Goal: Information Seeking & Learning: Learn about a topic

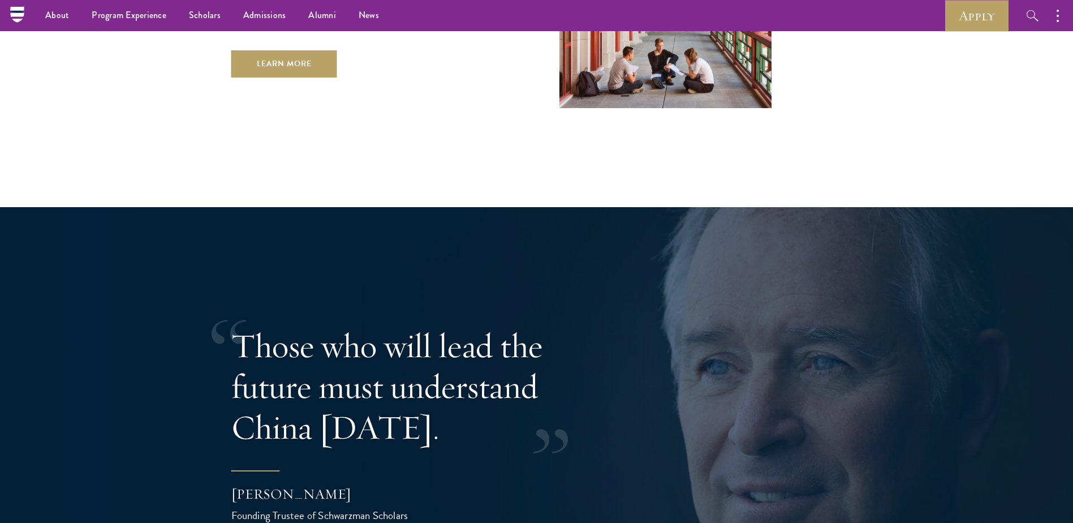
scroll to position [1979, 0]
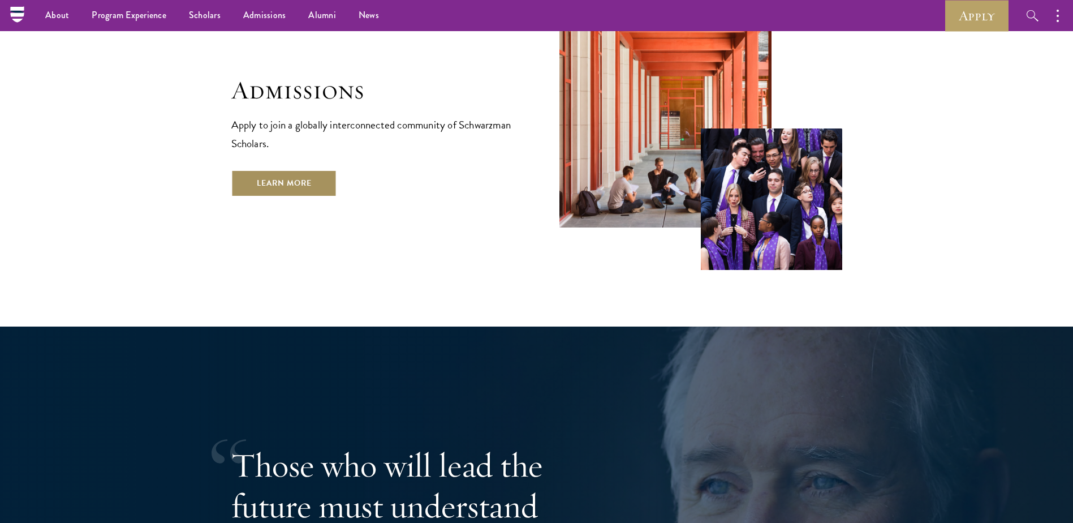
click at [310, 170] on link "Learn More" at bounding box center [284, 183] width 106 height 27
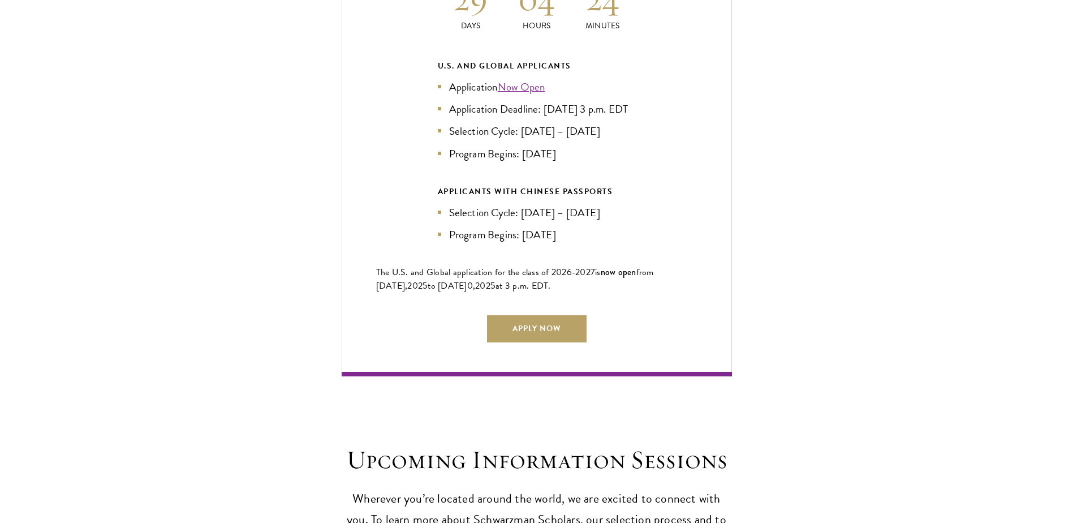
scroll to position [2601, 0]
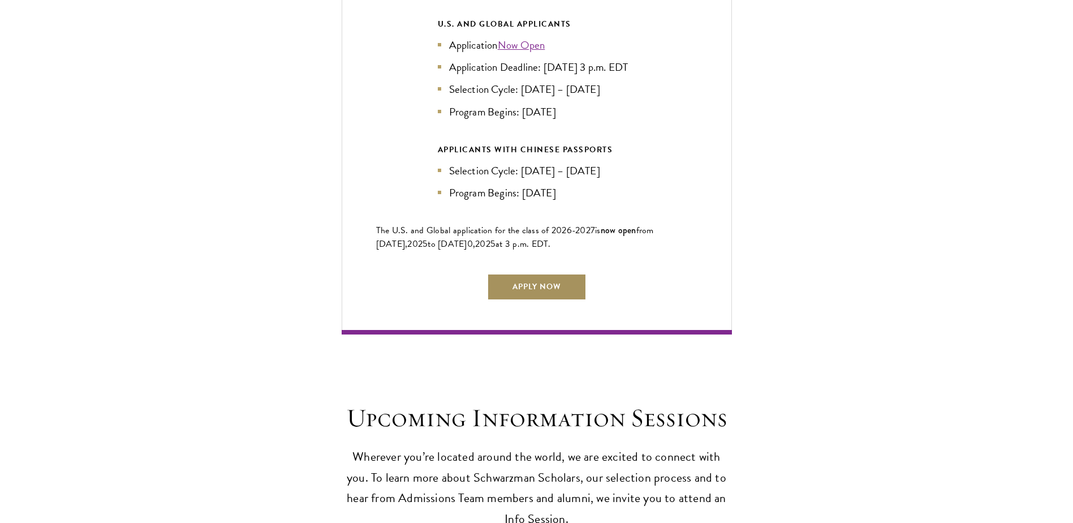
click at [544, 277] on link "Apply Now" at bounding box center [537, 286] width 100 height 27
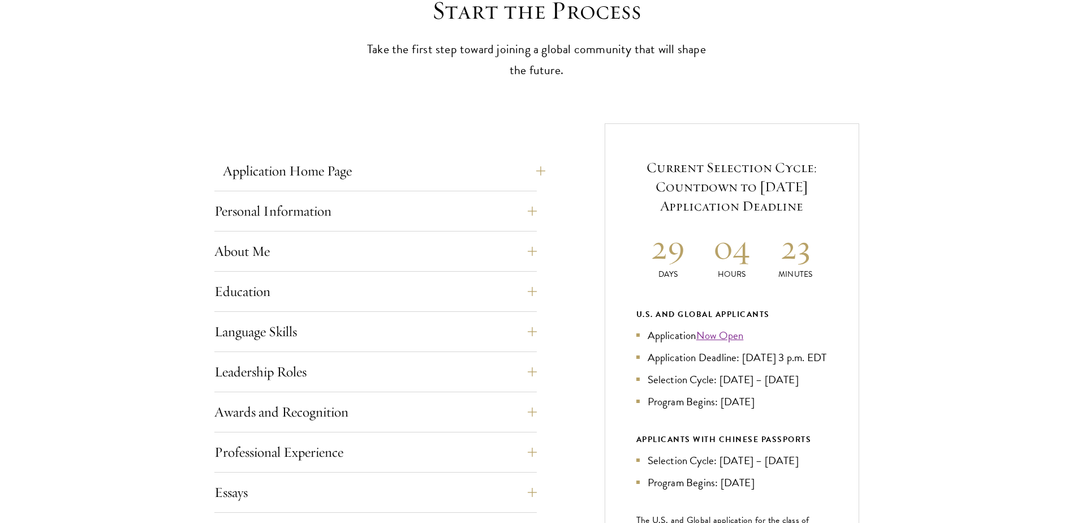
scroll to position [339, 0]
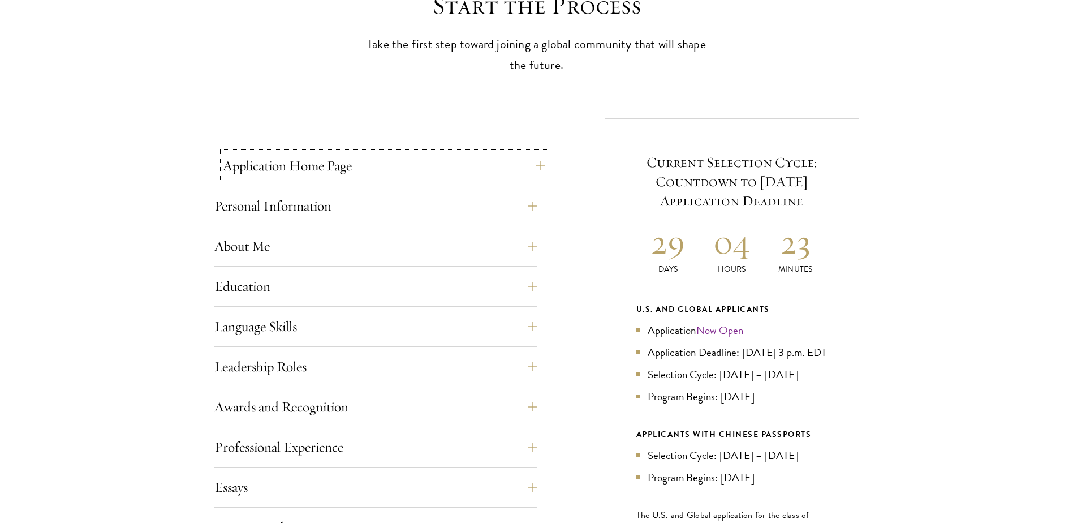
click at [517, 167] on button "Application Home Page" at bounding box center [384, 165] width 322 height 27
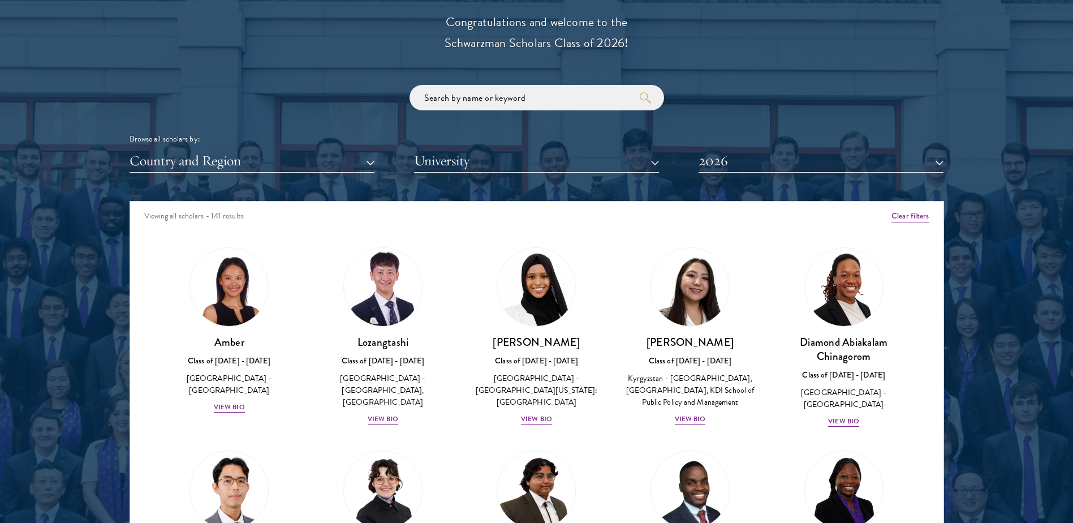
scroll to position [57, 0]
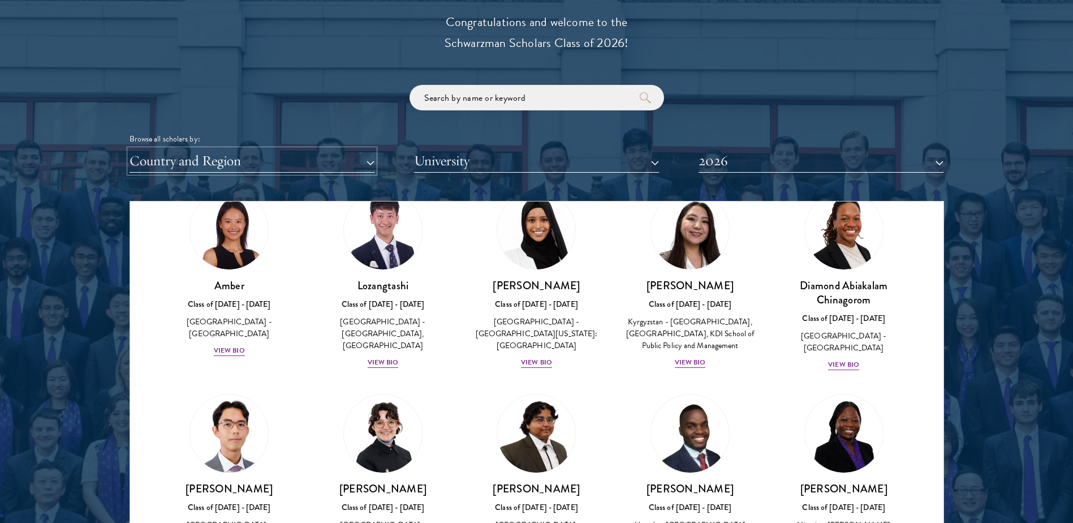
click at [298, 157] on button "Country and Region" at bounding box center [251, 160] width 245 height 23
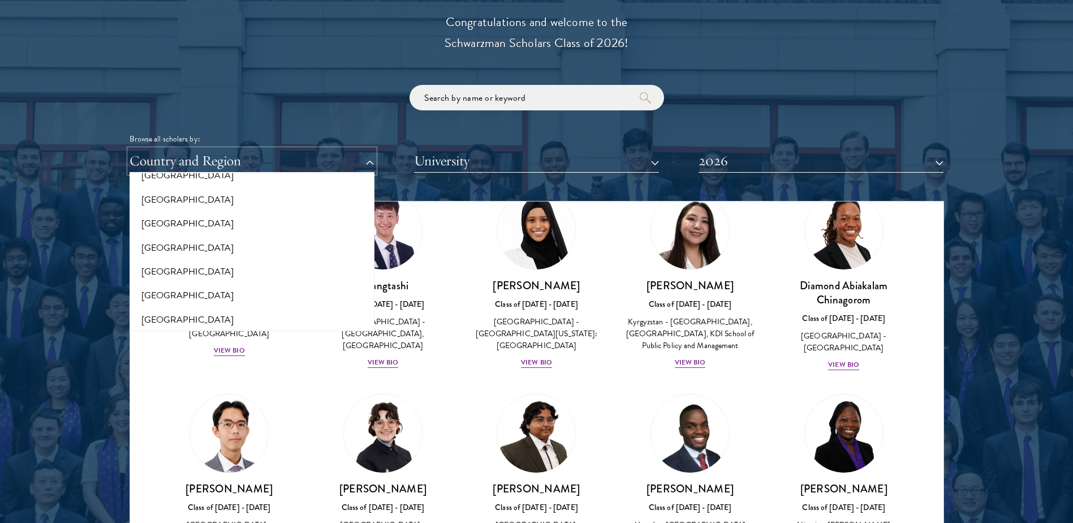
scroll to position [283, 0]
click at [1009, 381] on div at bounding box center [536, 252] width 1073 height 688
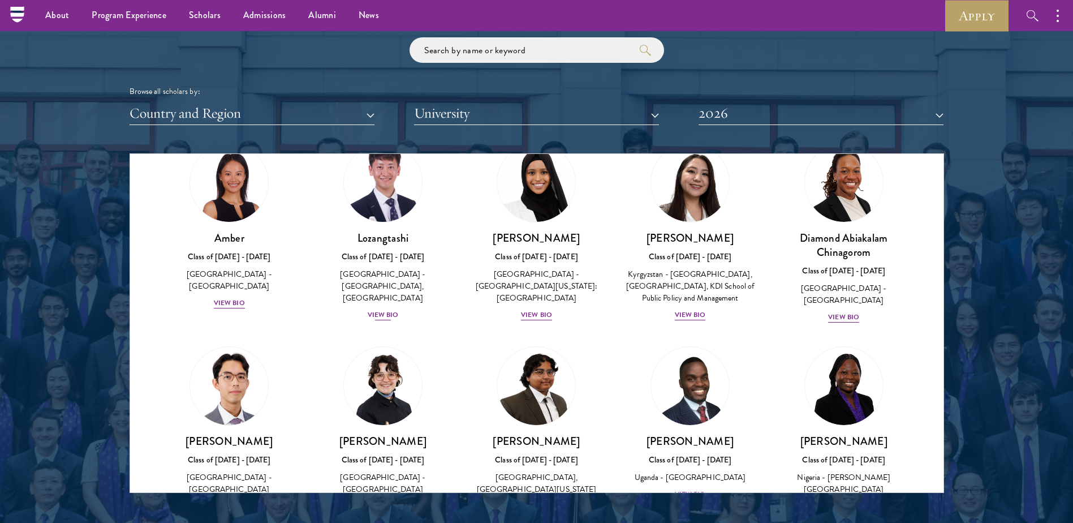
scroll to position [1301, 0]
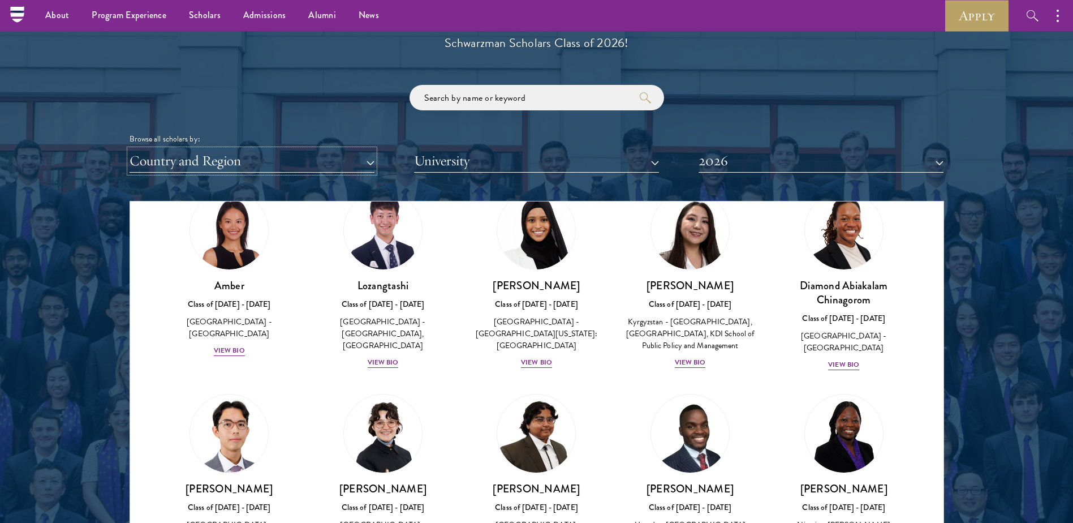
click at [178, 155] on button "Country and Region" at bounding box center [251, 160] width 245 height 23
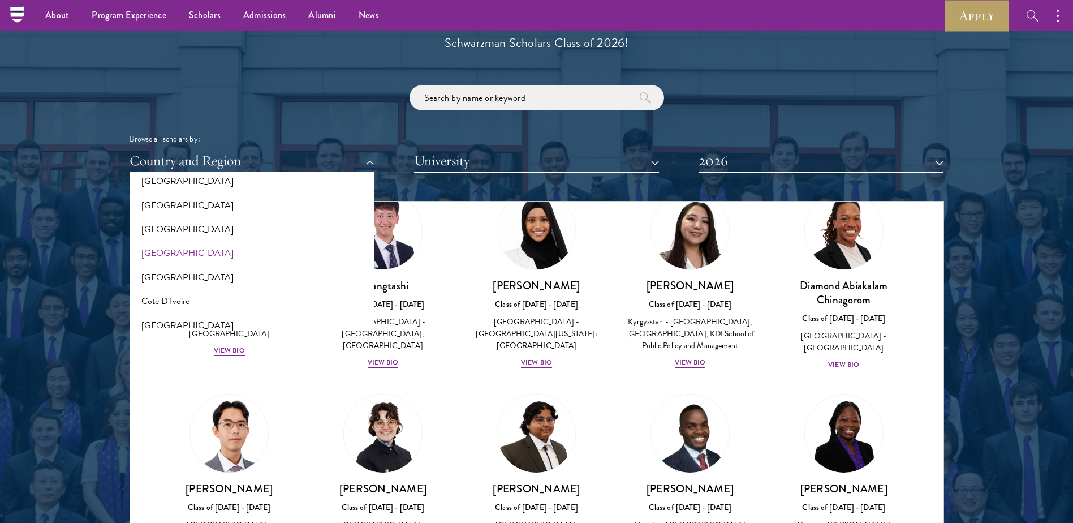
scroll to position [226, 0]
click at [181, 287] on button "[GEOGRAPHIC_DATA]" at bounding box center [252, 279] width 238 height 24
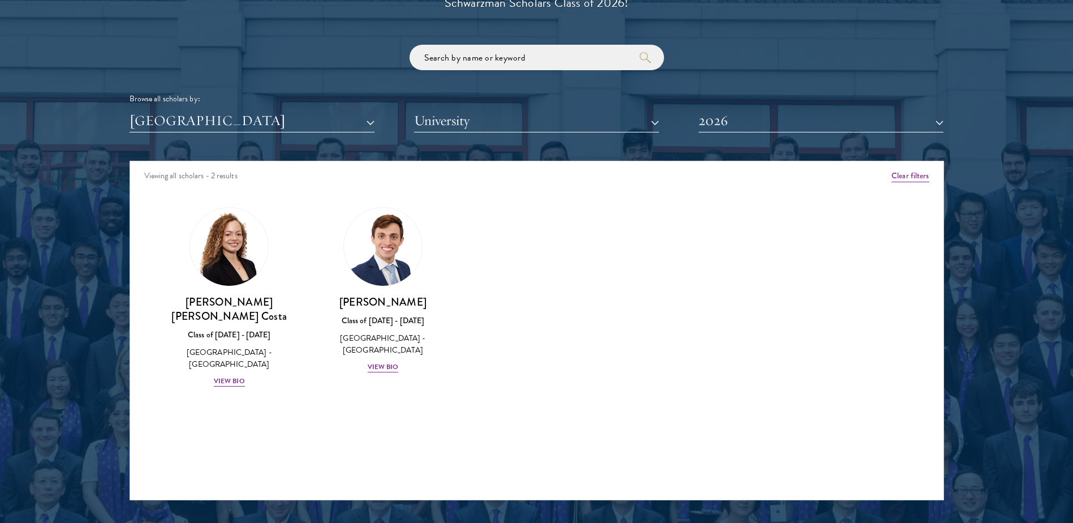
scroll to position [1357, 0]
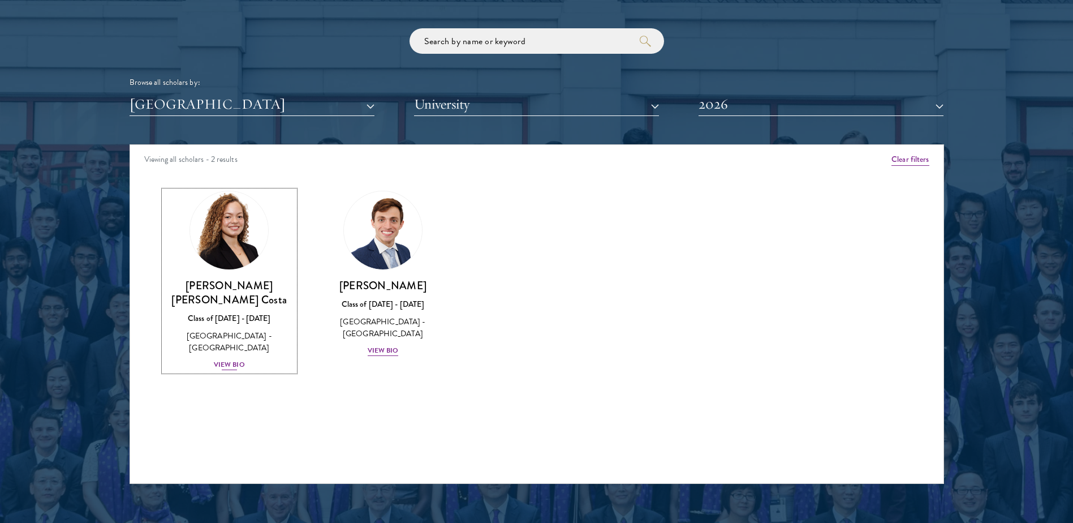
click at [214, 292] on h3 "[PERSON_NAME] [PERSON_NAME] Costa" at bounding box center [229, 292] width 131 height 28
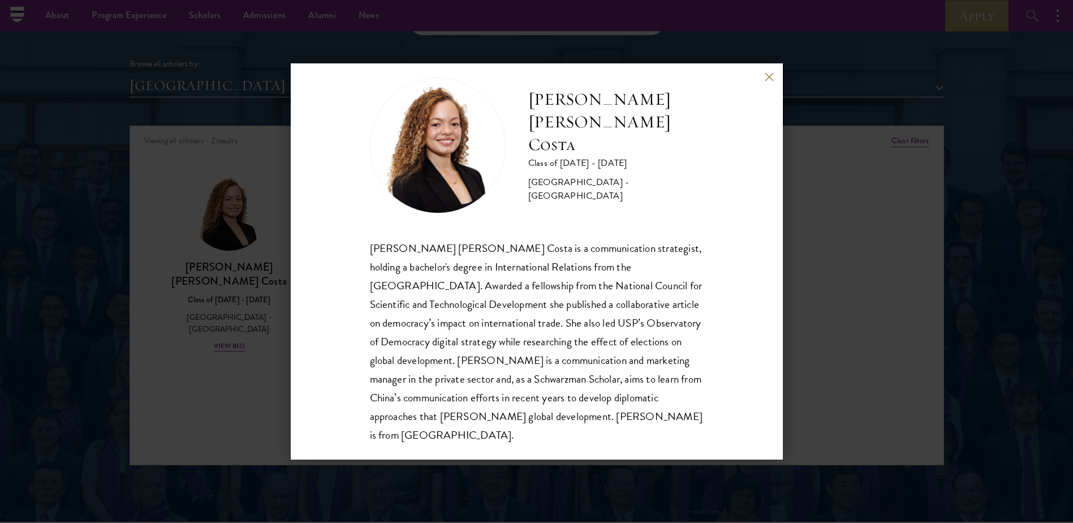
scroll to position [1357, 0]
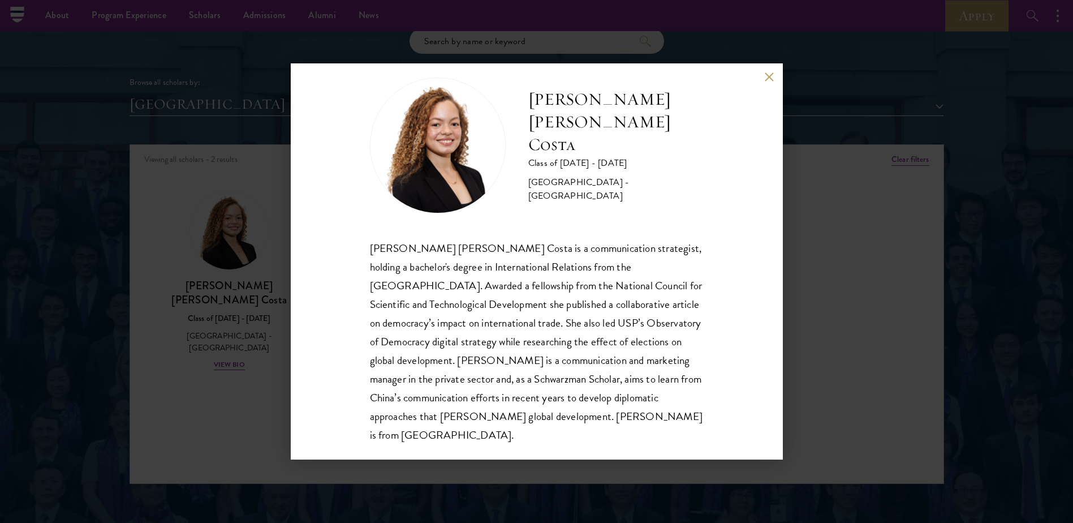
click at [854, 297] on div "[PERSON_NAME] [PERSON_NAME] Costa Class of [DATE] - [DATE] [GEOGRAPHIC_DATA] - …" at bounding box center [536, 261] width 1073 height 523
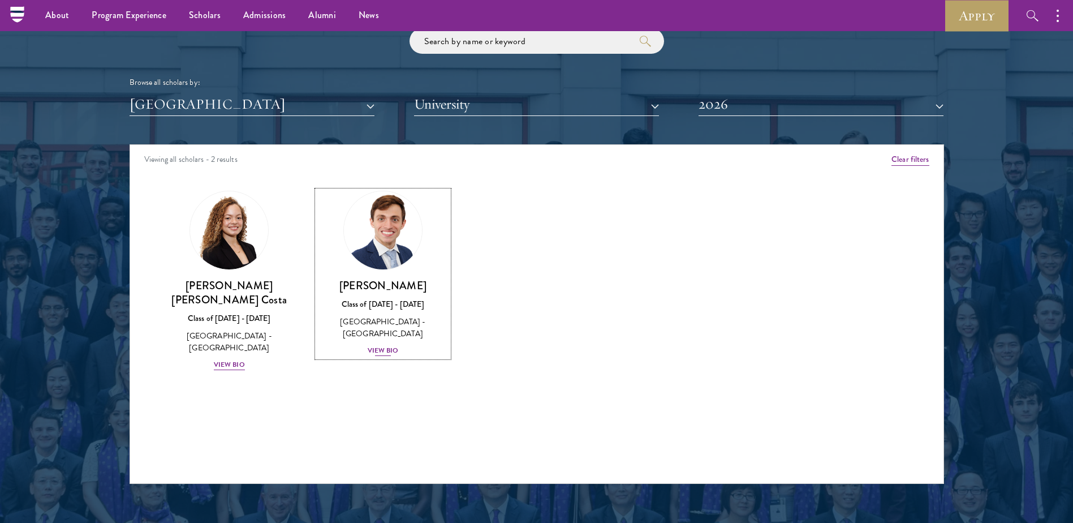
click at [385, 346] on div "[PERSON_NAME] Class of [DATE] - [DATE] [GEOGRAPHIC_DATA] - [GEOGRAPHIC_DATA] Vi…" at bounding box center [382, 317] width 131 height 79
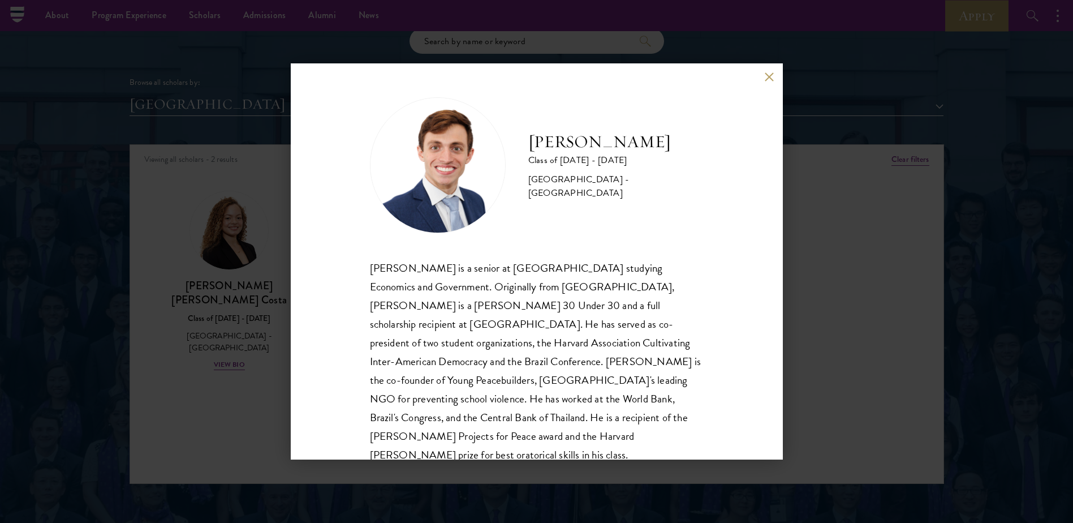
scroll to position [20, 0]
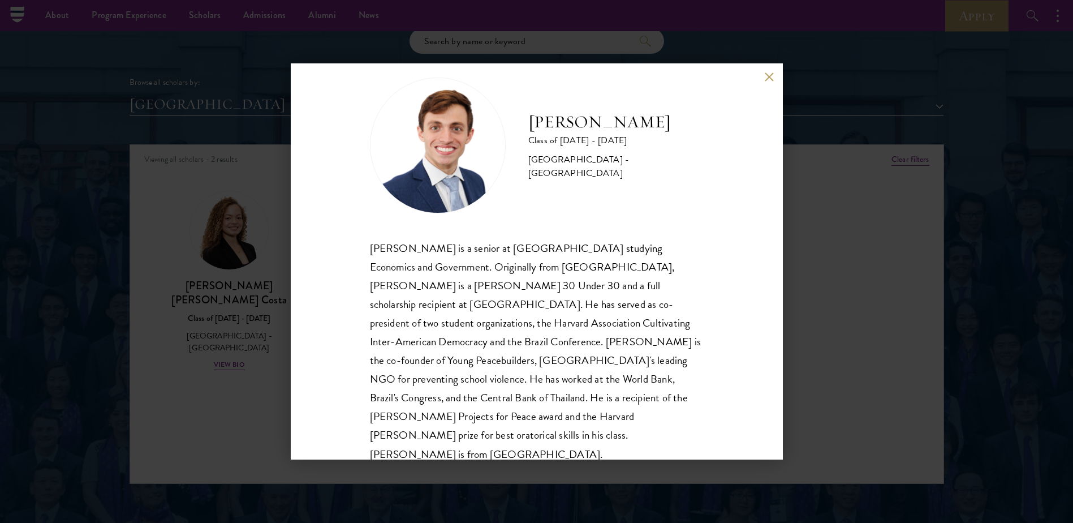
drag, startPoint x: 838, startPoint y: 80, endPoint x: 746, endPoint y: 73, distance: 91.9
click at [838, 80] on div "[PERSON_NAME] Class of [DATE] - [DATE] [GEOGRAPHIC_DATA] - [GEOGRAPHIC_DATA] [P…" at bounding box center [536, 261] width 1073 height 523
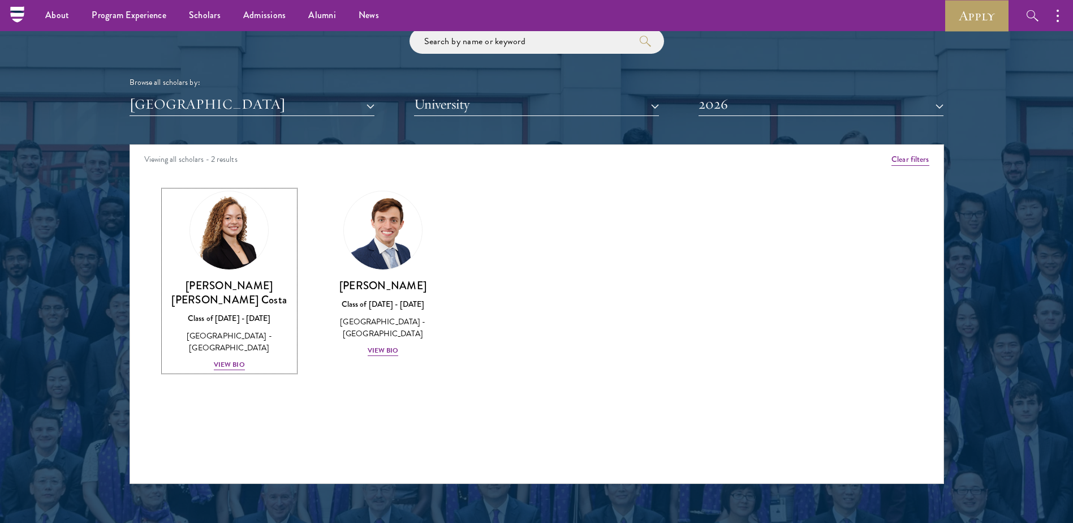
click at [739, 72] on div "Browse all scholars by: [GEOGRAPHIC_DATA] All Countries and Regions [GEOGRAPHIC…" at bounding box center [536, 72] width 814 height 88
